Goal: Information Seeking & Learning: Find specific fact

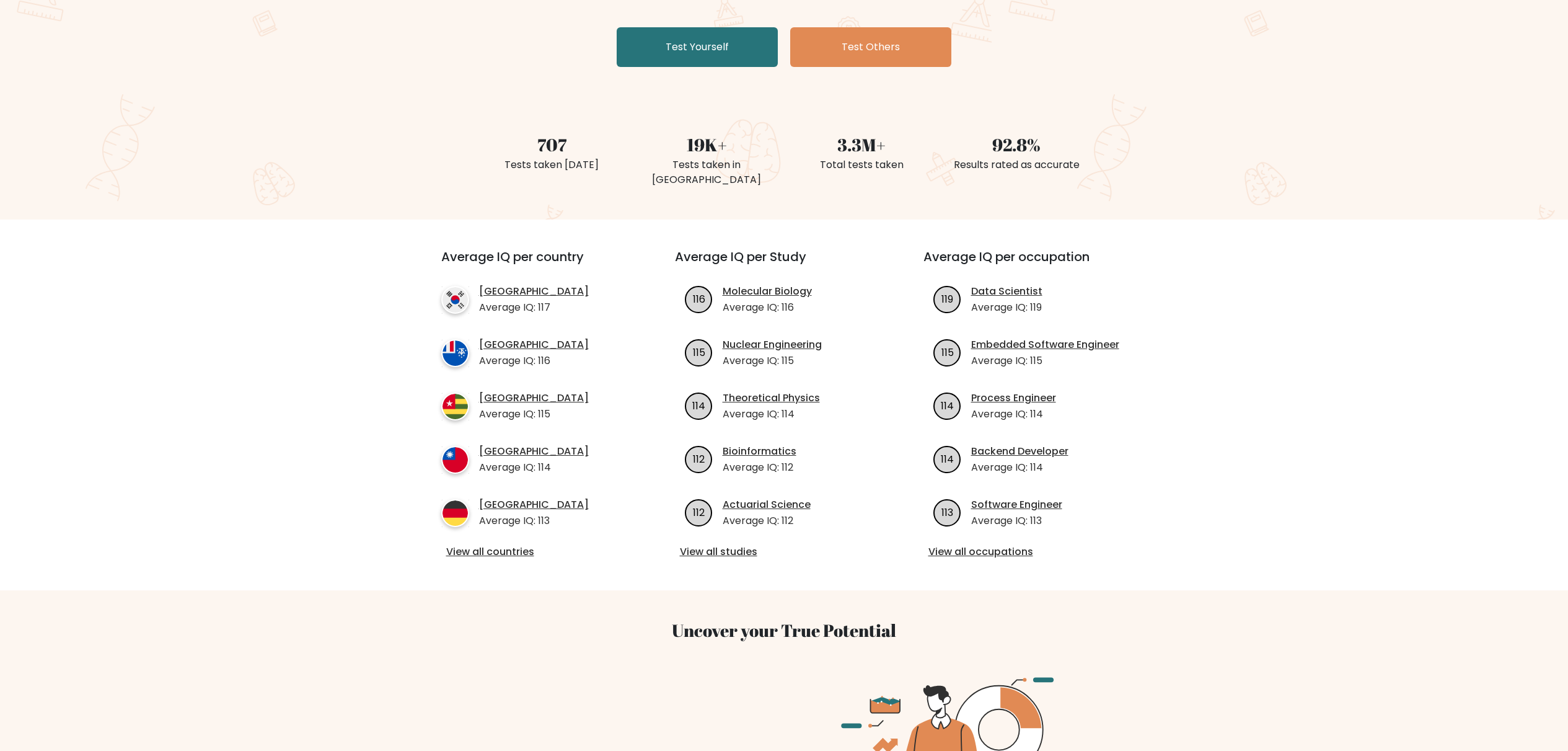
scroll to position [233, 0]
click at [509, 543] on link "View all countries" at bounding box center [535, 550] width 179 height 15
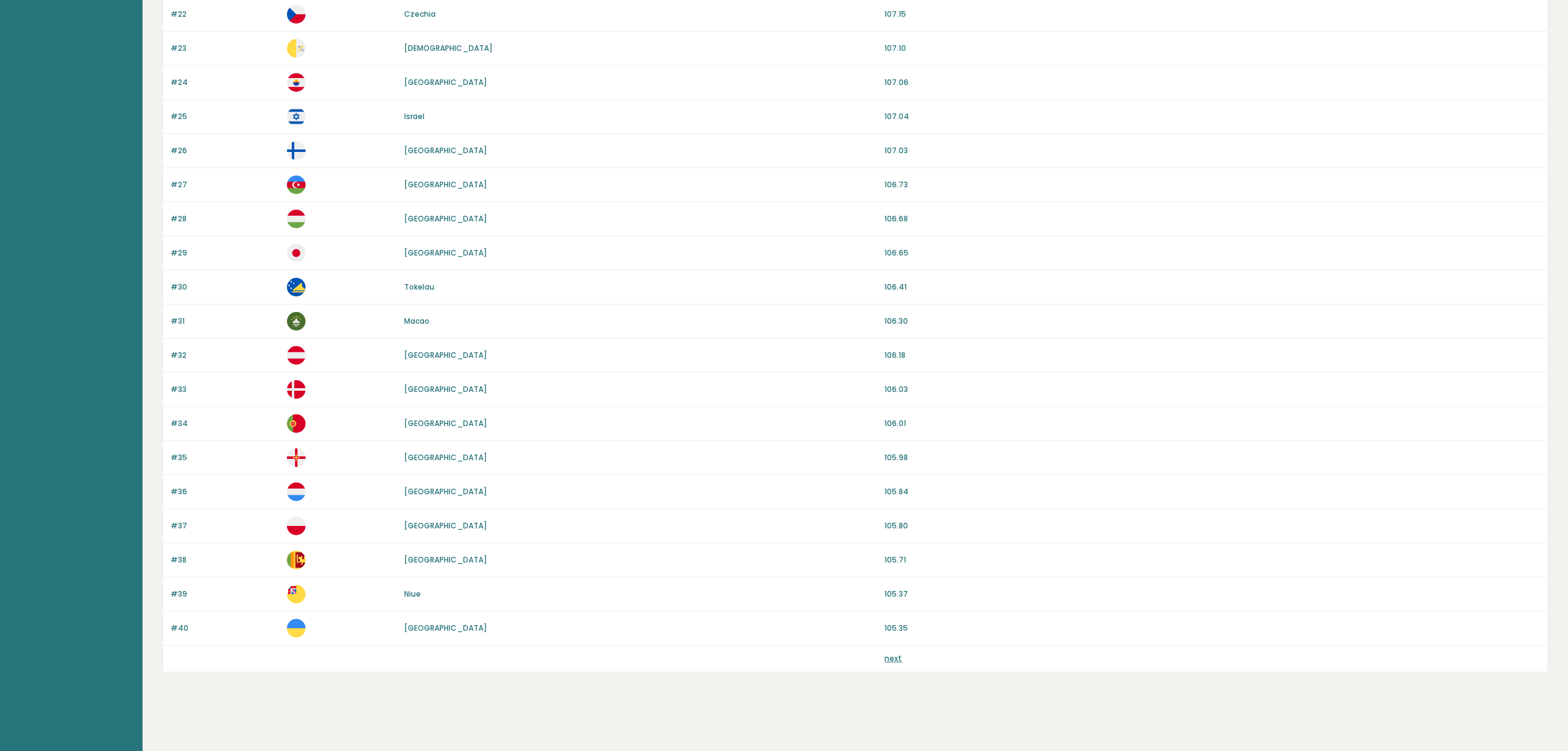
scroll to position [844, 0]
click at [895, 655] on link "next" at bounding box center [893, 657] width 17 height 10
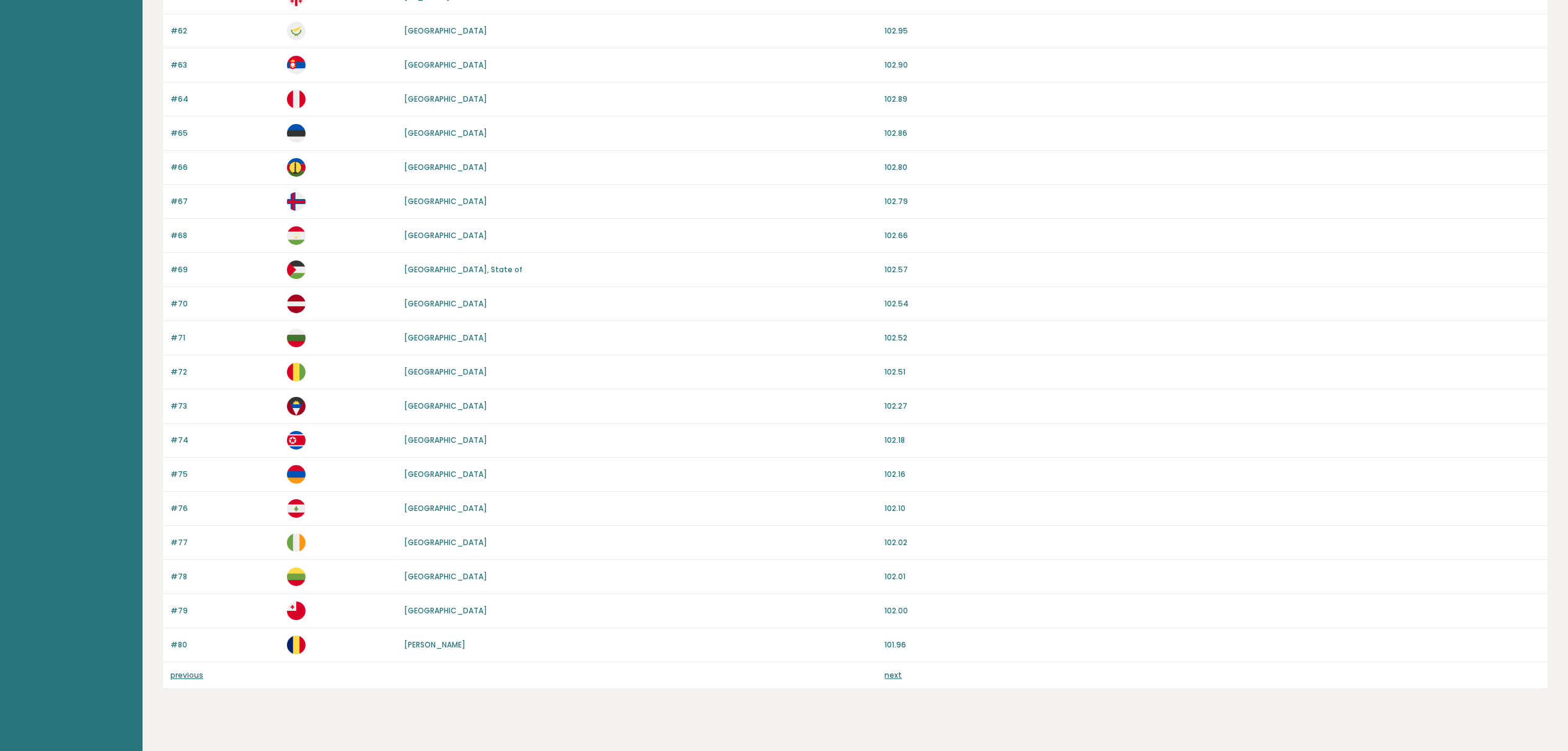
scroll to position [844, 0]
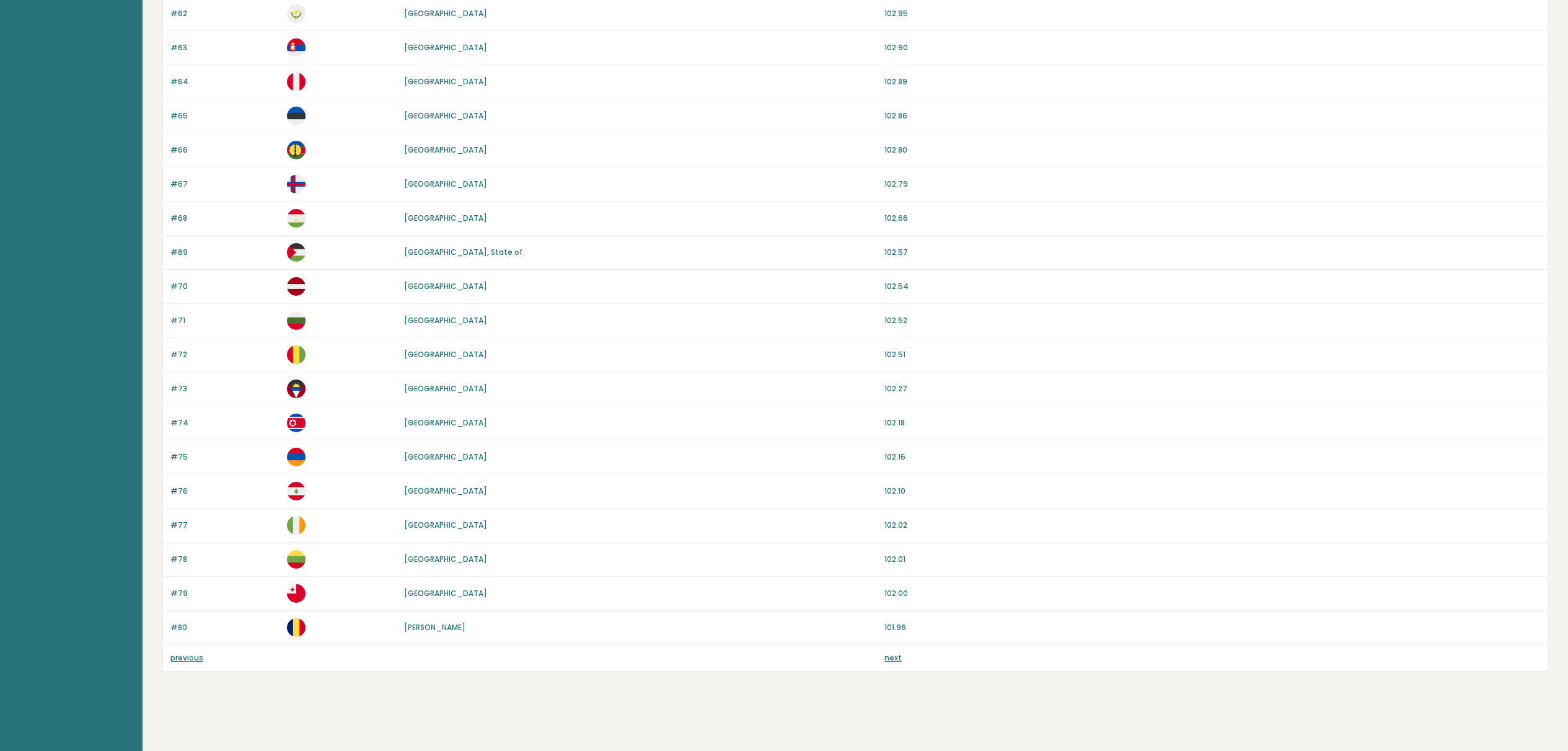
click at [895, 660] on link "next" at bounding box center [893, 657] width 17 height 10
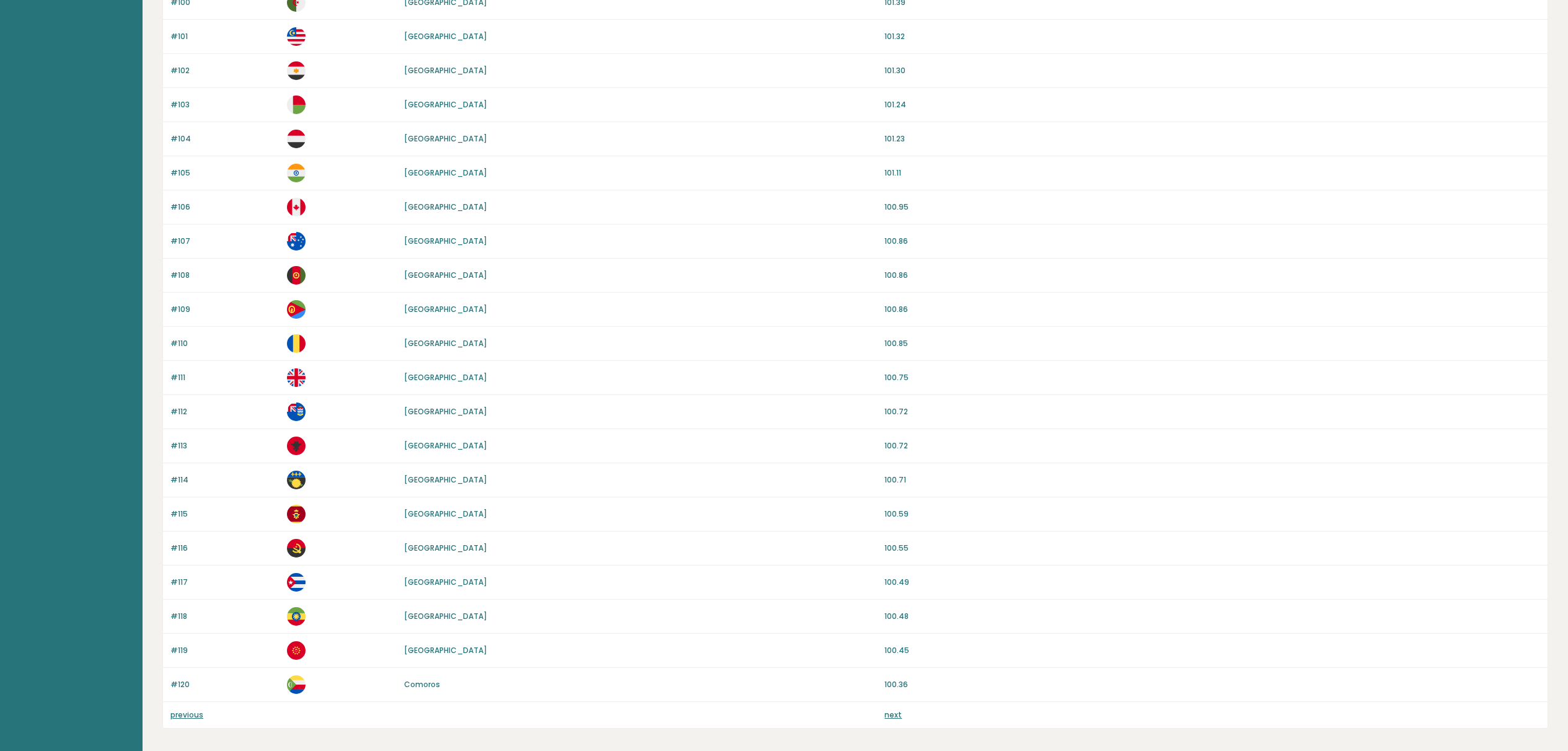
scroll to position [844, 0]
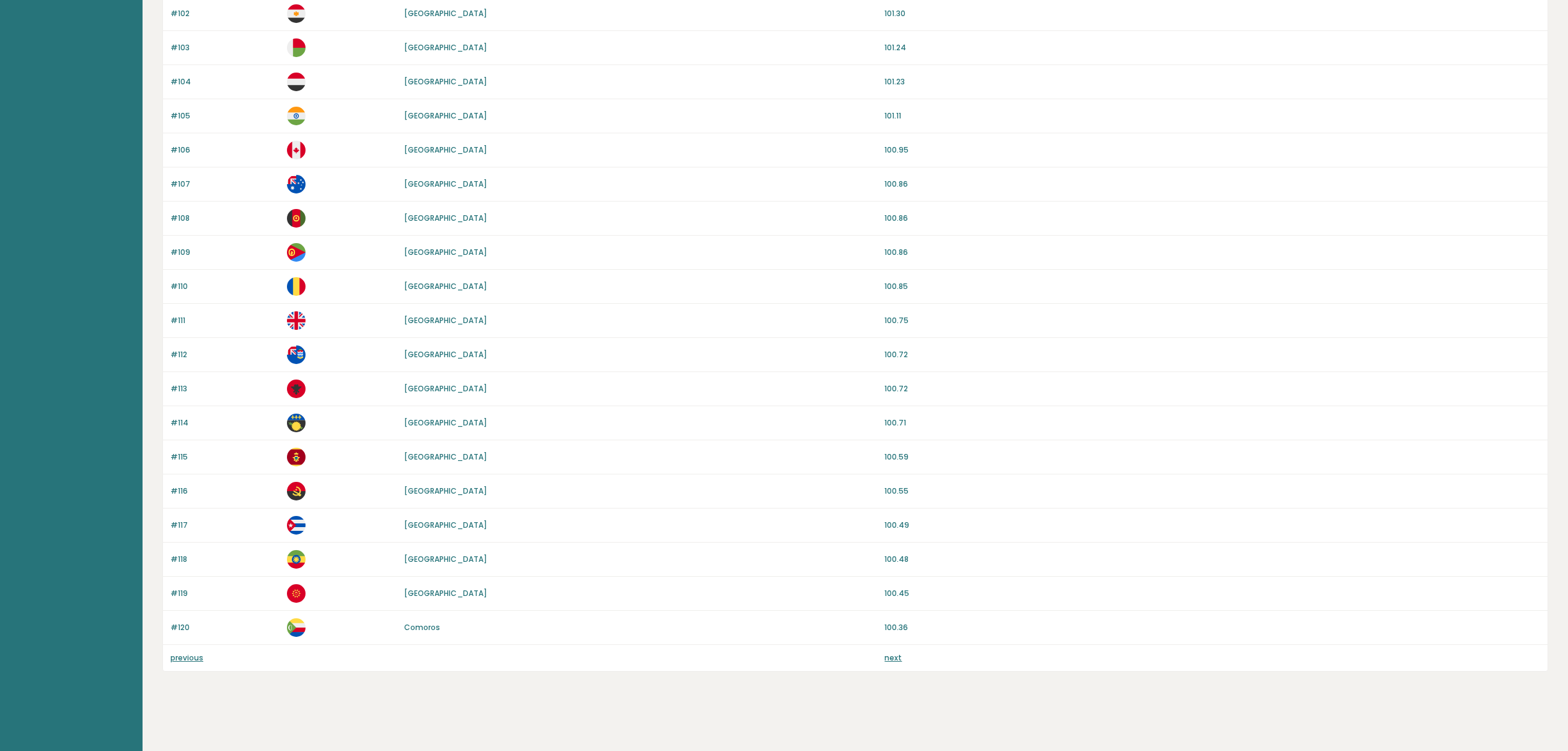
click at [585, 626] on div "Comoros" at bounding box center [641, 627] width 474 height 11
click at [892, 655] on link "next" at bounding box center [893, 657] width 17 height 10
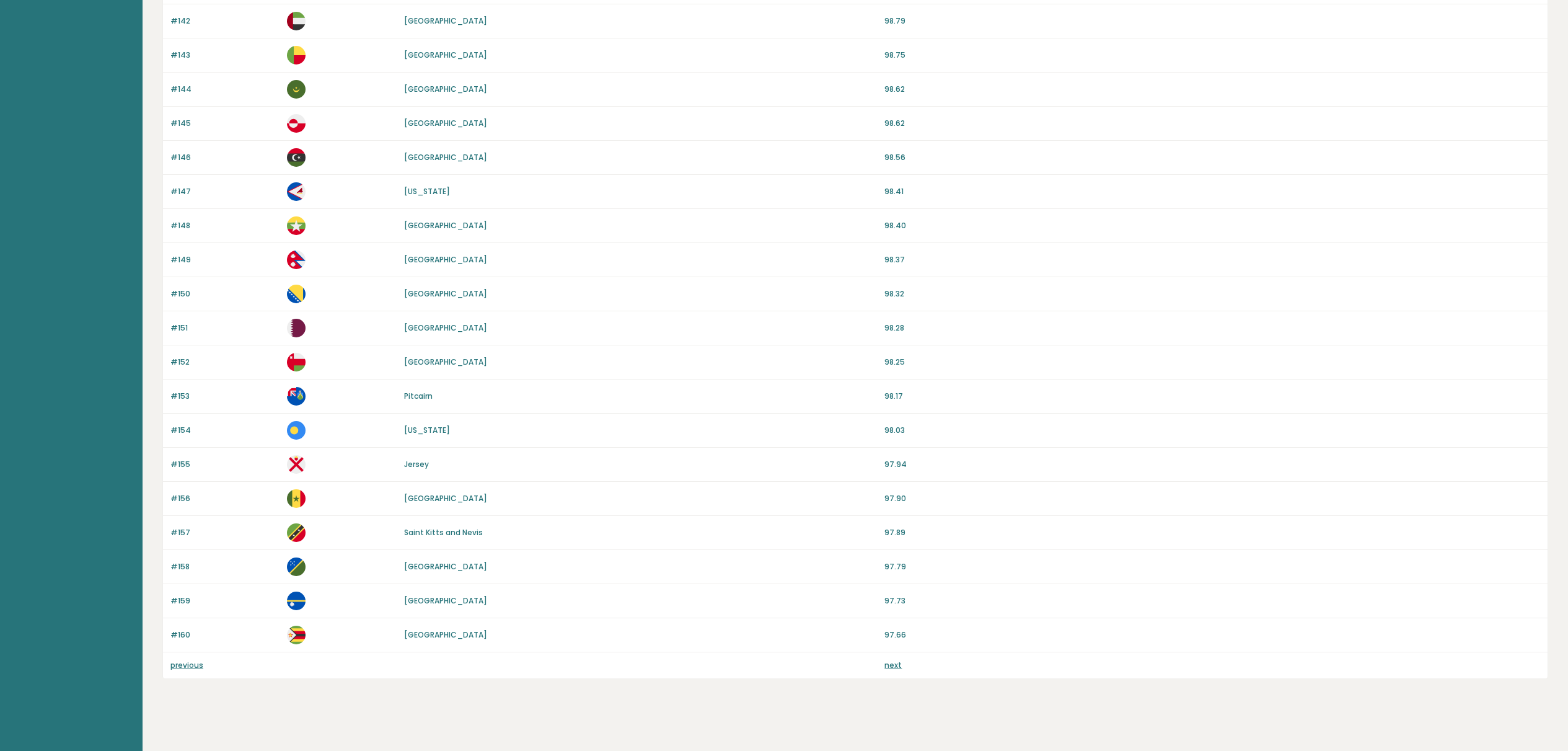
scroll to position [844, 0]
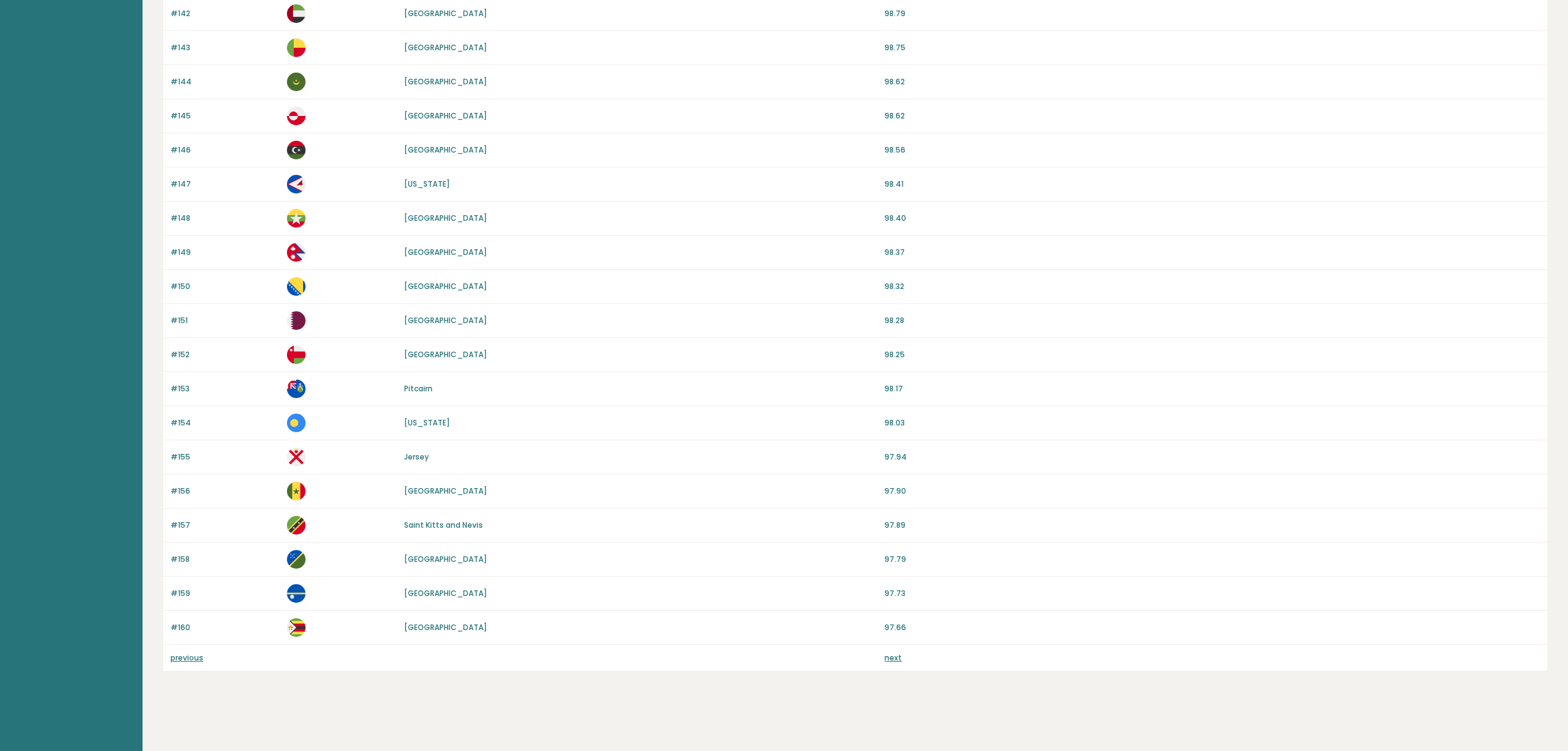
click at [891, 657] on link "next" at bounding box center [893, 657] width 17 height 10
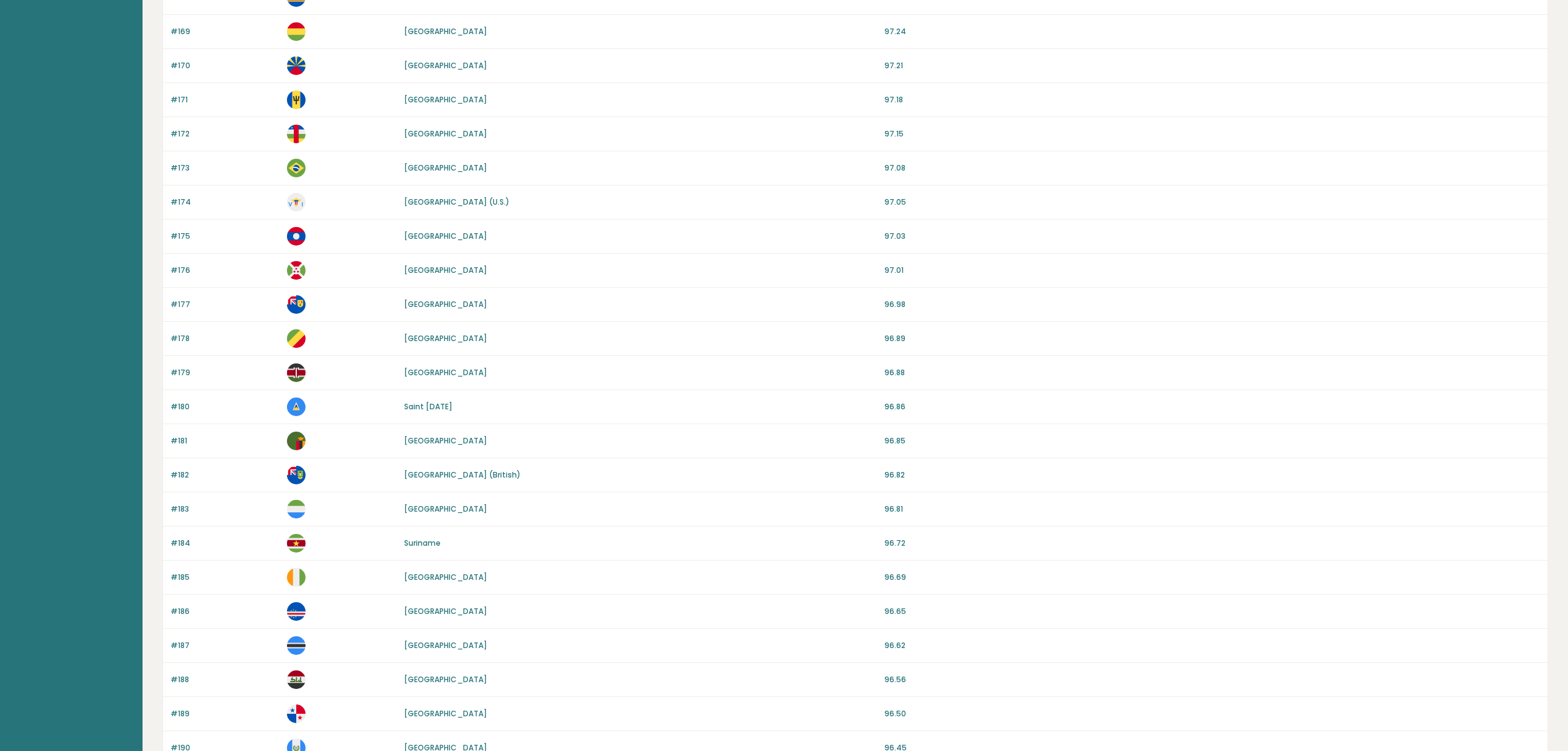
scroll to position [844, 0]
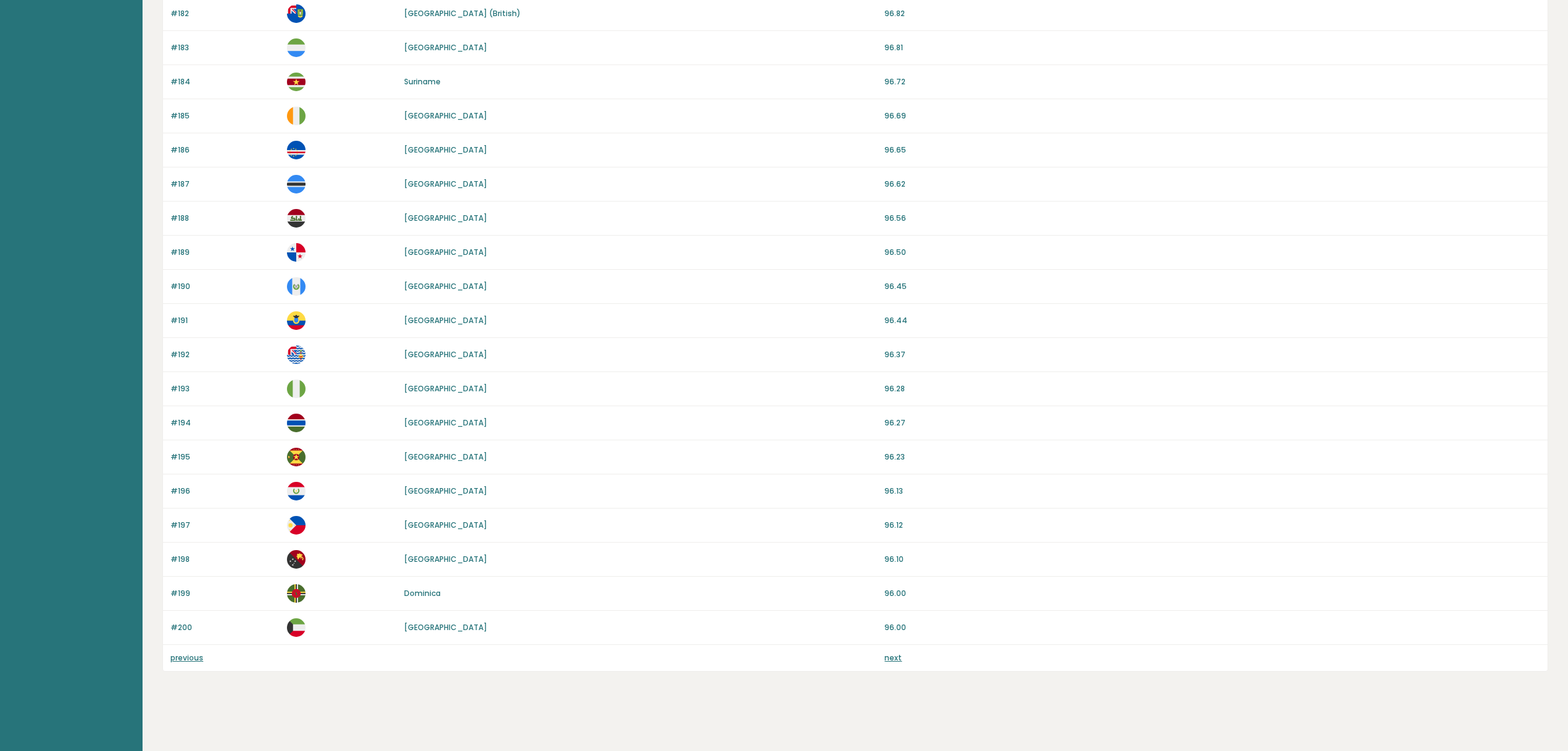
click at [194, 656] on link "previous" at bounding box center [187, 657] width 33 height 10
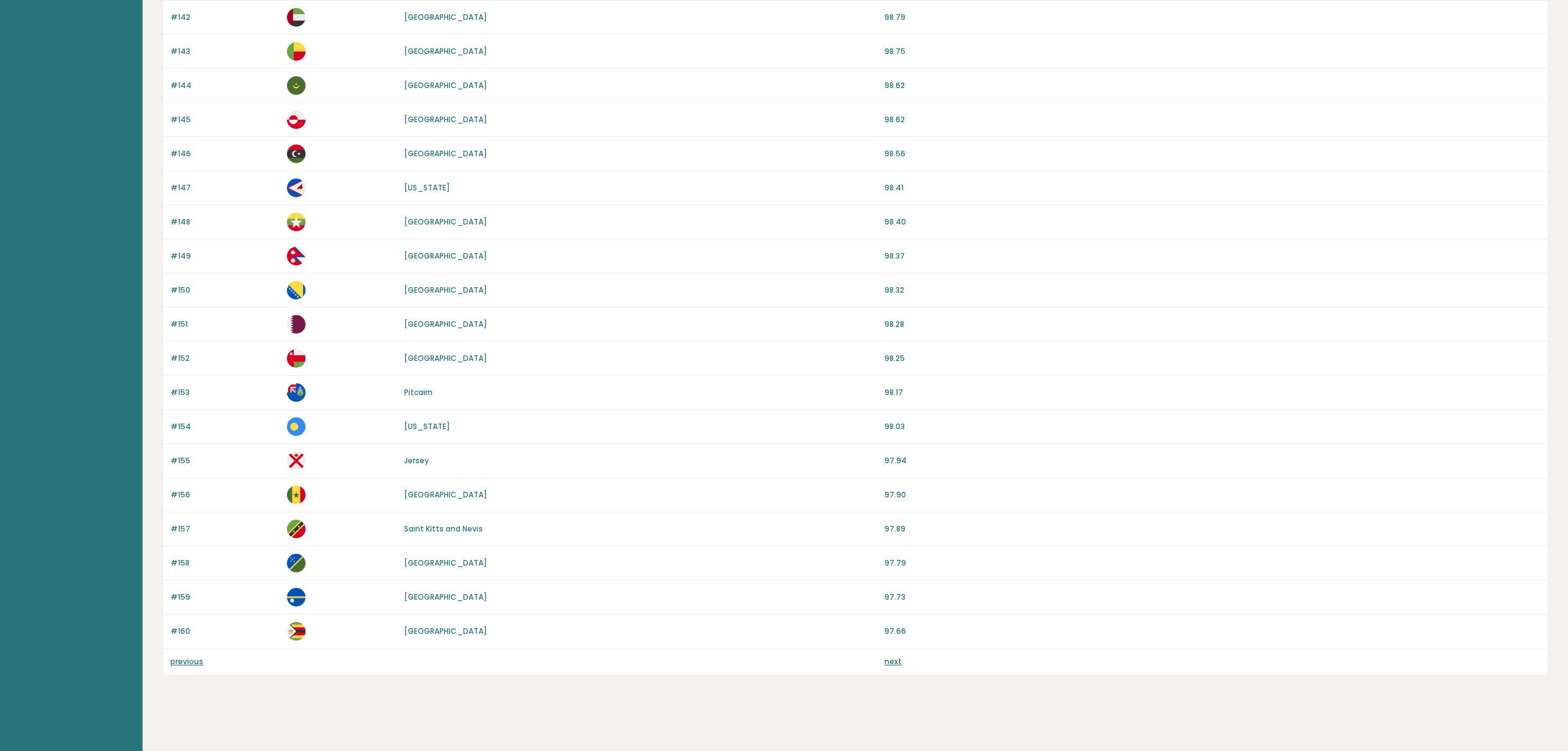
scroll to position [839, 0]
click at [901, 255] on p "98.37" at bounding box center [1212, 257] width 656 height 11
click at [295, 254] on img at bounding box center [296, 257] width 19 height 19
click at [182, 257] on p "#149" at bounding box center [225, 257] width 109 height 11
click at [417, 257] on link "[GEOGRAPHIC_DATA]" at bounding box center [445, 257] width 83 height 10
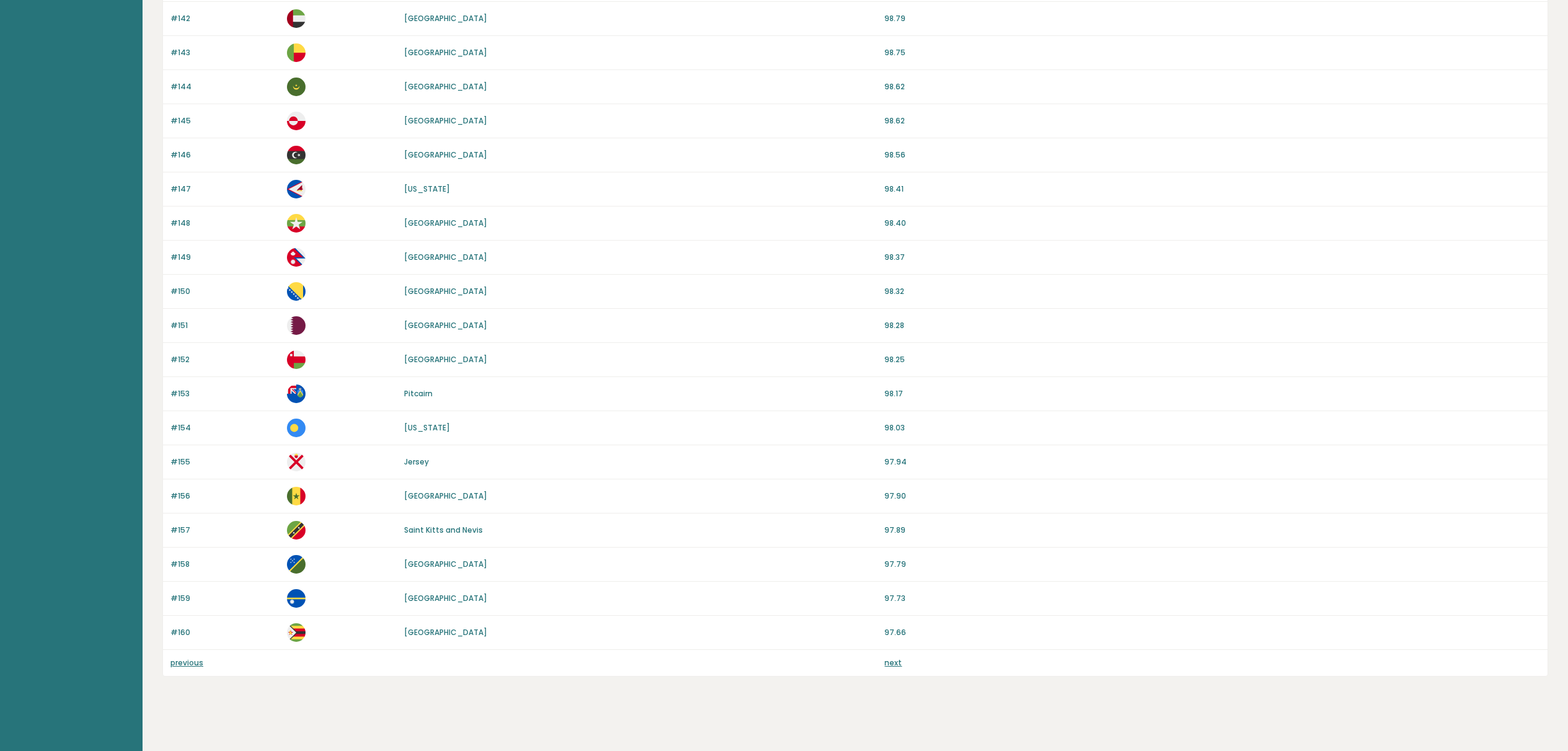
click at [417, 257] on link "[GEOGRAPHIC_DATA]" at bounding box center [445, 257] width 83 height 10
